Goal: Check status: Check status

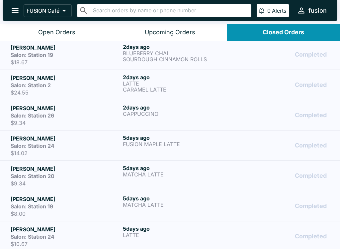
scroll to position [124, 0]
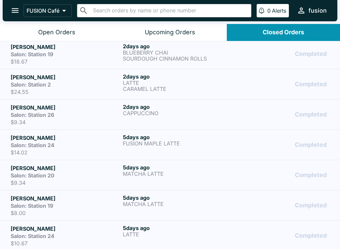
click at [153, 117] on div "[DATE] CAPPUCCINO" at bounding box center [178, 114] width 110 height 22
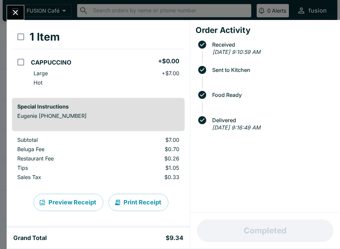
scroll to position [29, 0]
click at [138, 200] on button "Print Receipt" at bounding box center [139, 201] width 60 height 17
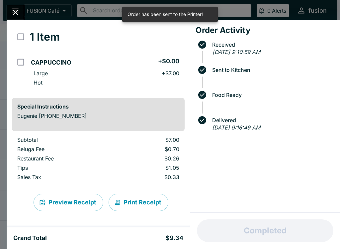
click at [17, 8] on icon "Close" at bounding box center [15, 12] width 9 height 9
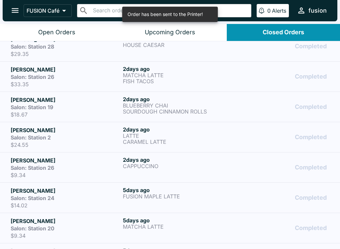
scroll to position [62, 0]
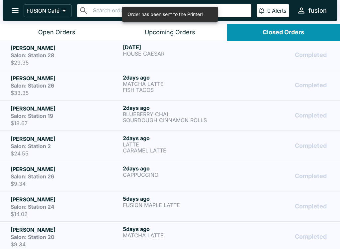
click at [168, 143] on p "LATTE" at bounding box center [178, 144] width 110 height 6
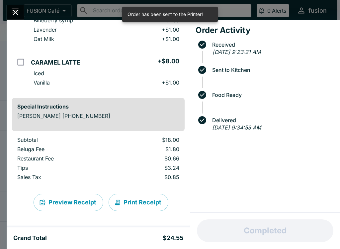
scroll to position [100, 0]
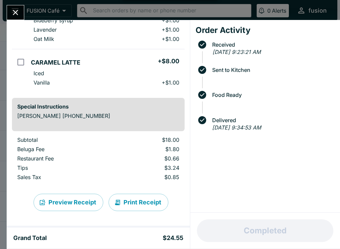
click at [134, 202] on button "Print Receipt" at bounding box center [139, 201] width 60 height 17
click at [17, 7] on button "Close" at bounding box center [15, 12] width 17 height 14
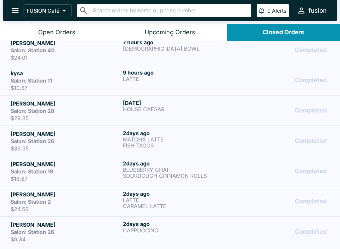
scroll to position [8, 0]
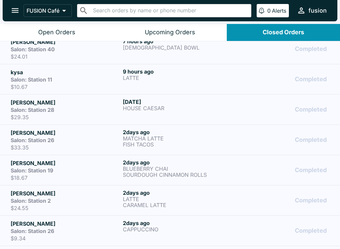
click at [154, 161] on h6 "[DATE]" at bounding box center [178, 162] width 110 height 7
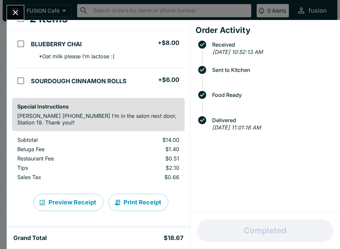
scroll to position [47, 0]
click at [137, 202] on button "Print Receipt" at bounding box center [139, 201] width 60 height 17
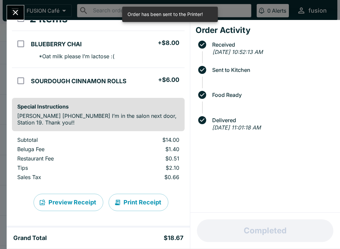
click at [13, 13] on icon "Close" at bounding box center [15, 12] width 9 height 9
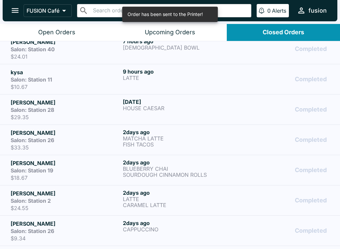
click at [78, 137] on div "Salon: Station 26" at bounding box center [66, 140] width 110 height 7
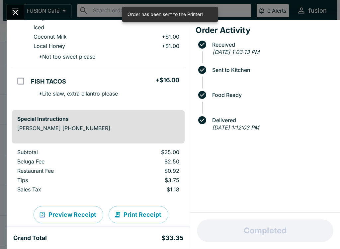
scroll to position [84, 0]
click at [144, 214] on button "Print Receipt" at bounding box center [139, 213] width 60 height 17
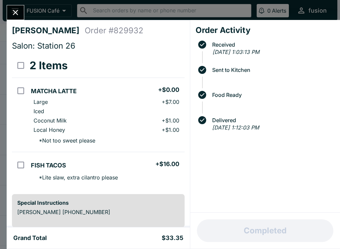
scroll to position [0, 0]
click at [15, 6] on button "Close" at bounding box center [15, 12] width 17 height 14
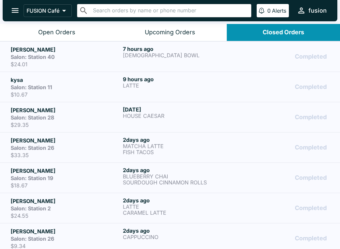
click at [140, 111] on h6 "[DATE]" at bounding box center [178, 109] width 110 height 7
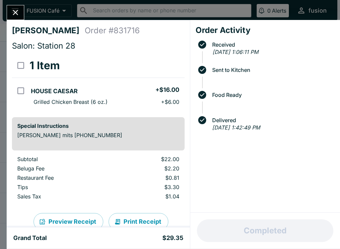
click at [140, 218] on button "Print Receipt" at bounding box center [139, 221] width 60 height 17
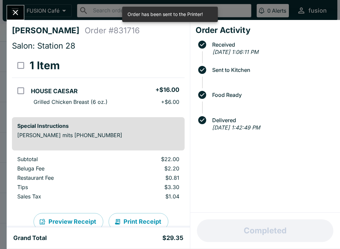
click at [16, 12] on icon "Close" at bounding box center [15, 12] width 5 height 5
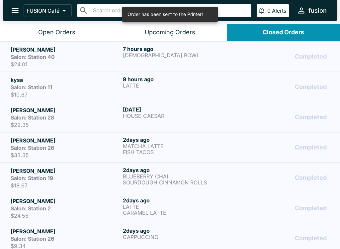
click at [182, 84] on p "LATTE" at bounding box center [178, 85] width 110 height 6
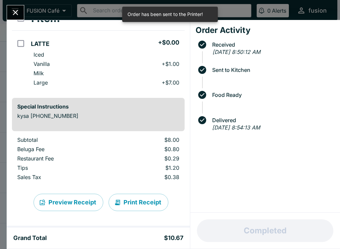
scroll to position [47, 0]
click at [143, 202] on button "Print Receipt" at bounding box center [139, 201] width 60 height 17
click at [17, 8] on button "Close" at bounding box center [15, 12] width 17 height 14
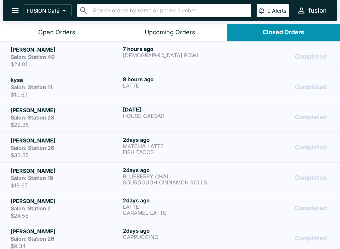
click at [191, 55] on p "[DEMOGRAPHIC_DATA] BOWL" at bounding box center [178, 55] width 110 height 6
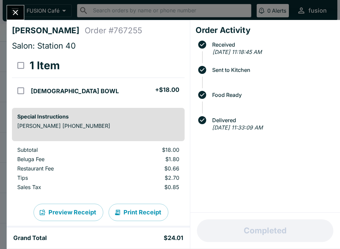
click at [16, 15] on icon "Close" at bounding box center [15, 12] width 9 height 9
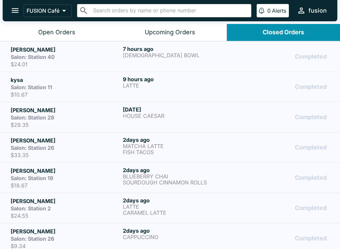
click at [57, 28] on button "Open Orders" at bounding box center [56, 32] width 113 height 17
